Goal: Task Accomplishment & Management: Use online tool/utility

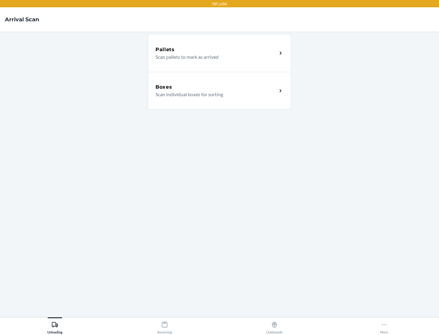
click at [216, 87] on div "Boxes" at bounding box center [216, 86] width 122 height 7
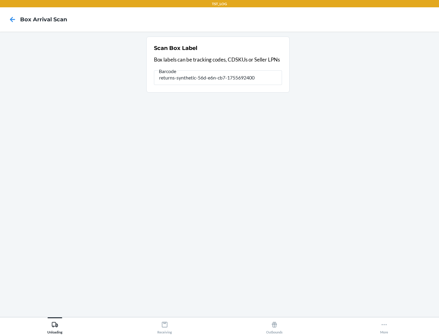
type input "returns-synthetic-56d-e6n-cb7-1755692400"
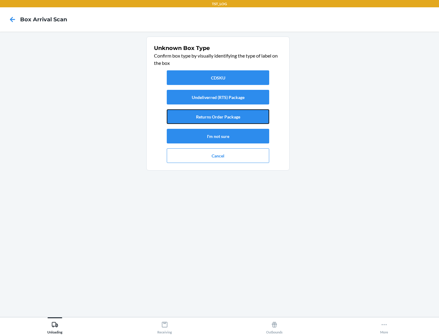
click at [218, 117] on button "Returns Order Package" at bounding box center [218, 116] width 102 height 15
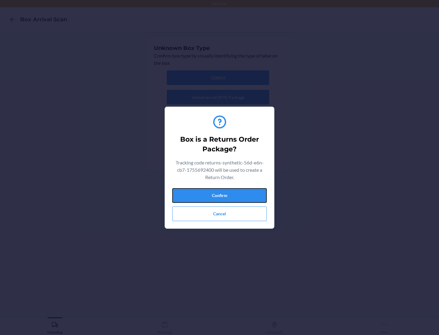
click at [219, 195] on button "Confirm" at bounding box center [219, 195] width 94 height 15
